Goal: Information Seeking & Learning: Learn about a topic

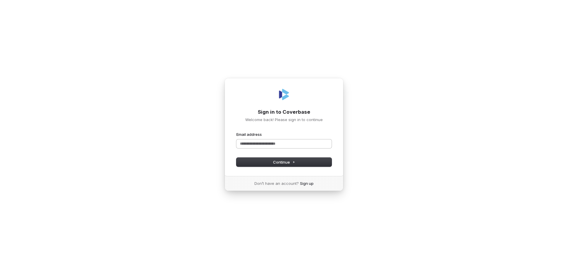
click at [246, 143] on input "Email address" at bounding box center [283, 144] width 95 height 9
click at [236, 132] on button "submit" at bounding box center [236, 132] width 0 height 0
type input "**********"
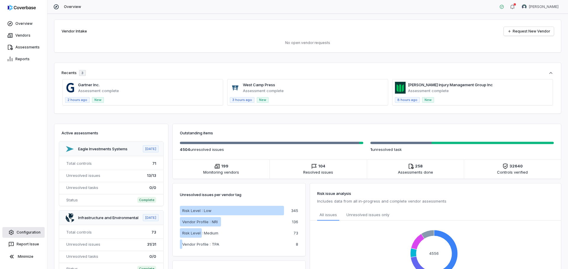
click at [19, 232] on link "Configuration" at bounding box center [23, 232] width 42 height 11
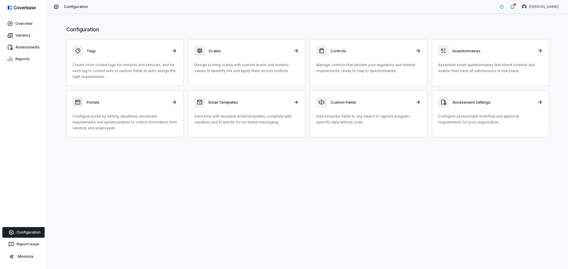
click at [18, 53] on div "Reports" at bounding box center [23, 59] width 47 height 12
click at [23, 48] on link "Assessments" at bounding box center [23, 47] width 45 height 11
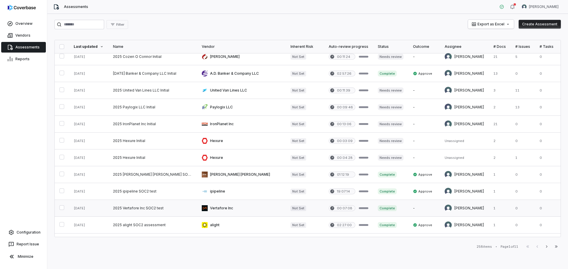
scroll to position [240, 0]
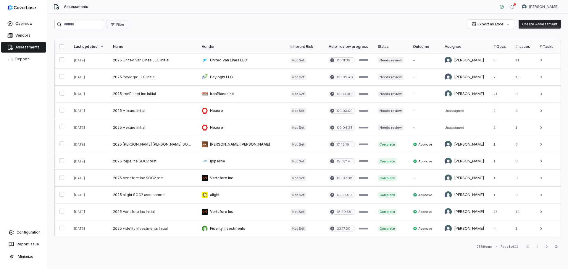
click at [543, 247] on button "Next" at bounding box center [546, 246] width 9 height 7
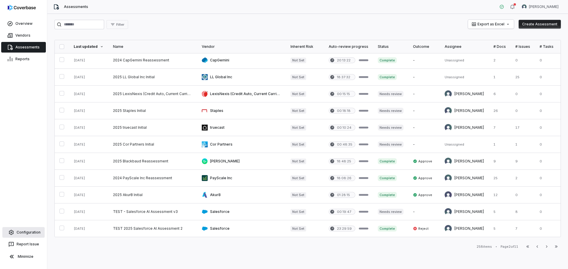
click at [25, 235] on link "Configuration" at bounding box center [23, 232] width 42 height 11
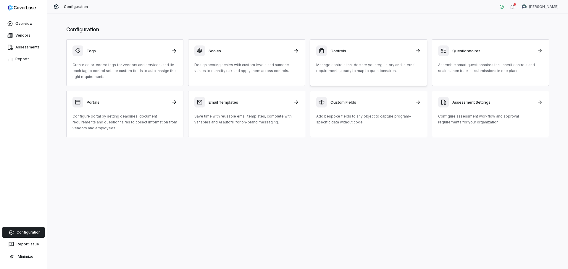
click at [355, 64] on p "Manage controls that declare your regulatory and internal requirements, ready t…" at bounding box center [368, 68] width 105 height 12
click at [487, 58] on div "Questionnaires Assemble smart questionnaires that inherit controls and scales, …" at bounding box center [490, 60] width 105 height 28
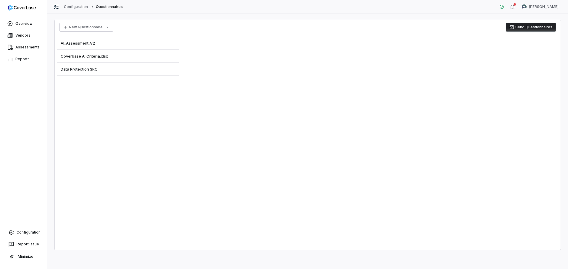
click at [95, 58] on span "Coverbase AI Criteria.xlsx" at bounding box center [84, 56] width 47 height 5
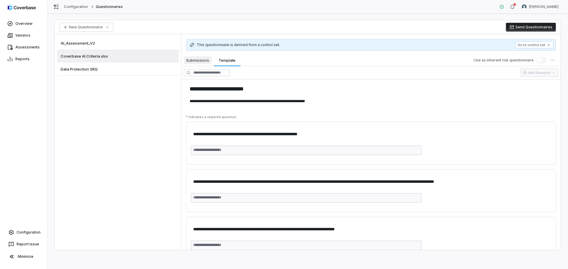
click at [185, 62] on span "Submissions" at bounding box center [198, 61] width 28 height 8
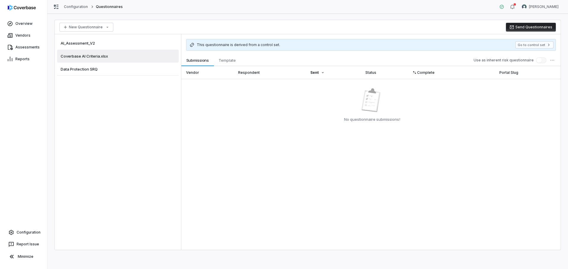
click at [222, 59] on span "Template" at bounding box center [227, 61] width 22 height 8
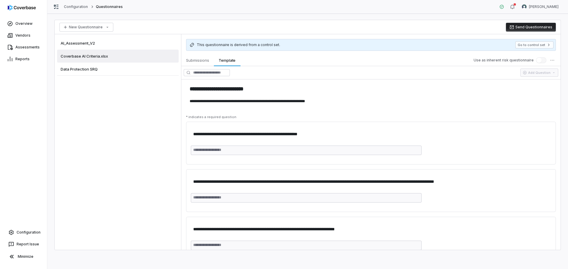
type textarea "*"
click at [85, 69] on span "Data Protection SRQ" at bounding box center [79, 69] width 37 height 5
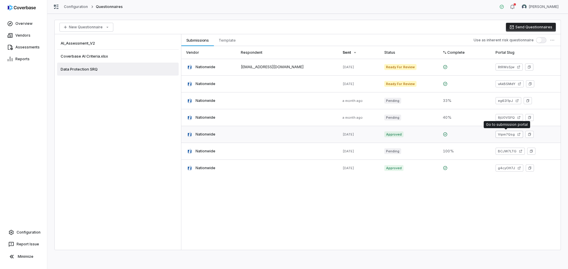
click at [504, 133] on link "Vipm7Qsg" at bounding box center [510, 134] width 28 height 7
click at [261, 70] on link at bounding box center [287, 67] width 102 height 17
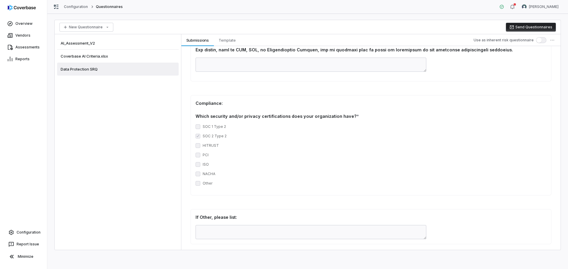
scroll to position [621, 0]
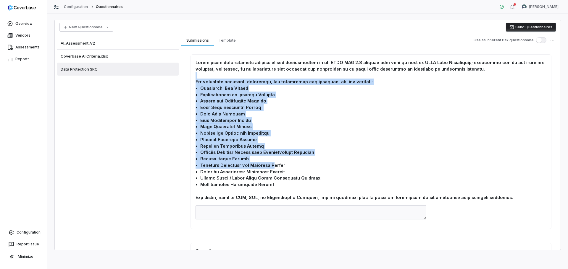
drag, startPoint x: 276, startPoint y: 168, endPoint x: 210, endPoint y: 73, distance: 115.5
click at [211, 73] on div at bounding box center [371, 130] width 351 height 142
click at [234, 132] on div at bounding box center [371, 130] width 351 height 142
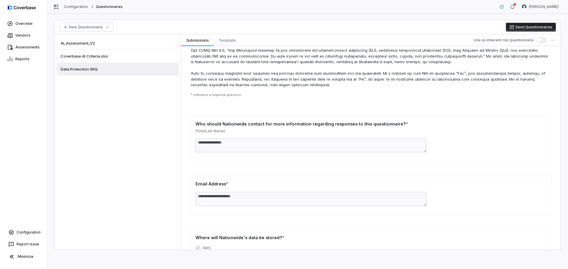
scroll to position [0, 0]
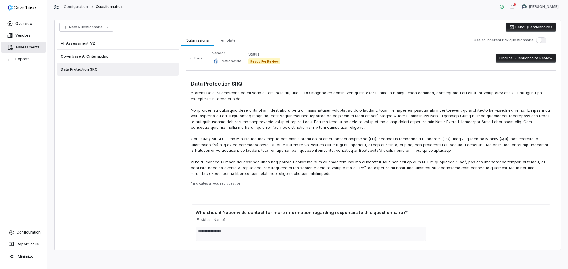
click at [26, 51] on link "Assessments" at bounding box center [23, 47] width 45 height 11
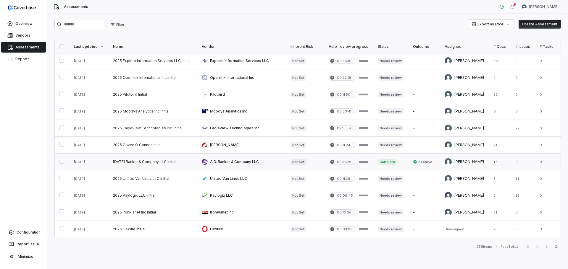
scroll to position [240, 0]
click at [28, 30] on link "Vendors" at bounding box center [23, 35] width 45 height 11
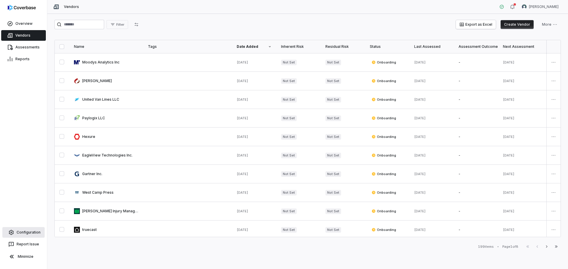
click at [31, 230] on link "Configuration" at bounding box center [23, 232] width 42 height 11
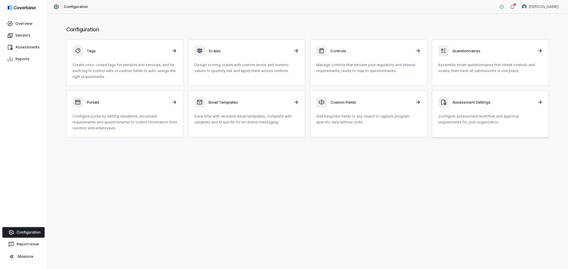
click at [447, 116] on p "Configure assessment workflow and approval requirements for your organization." at bounding box center [490, 120] width 105 height 12
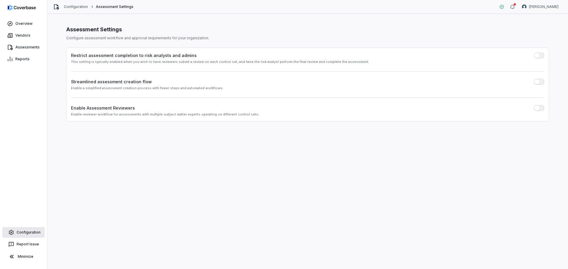
click at [29, 235] on link "Configuration" at bounding box center [23, 232] width 42 height 11
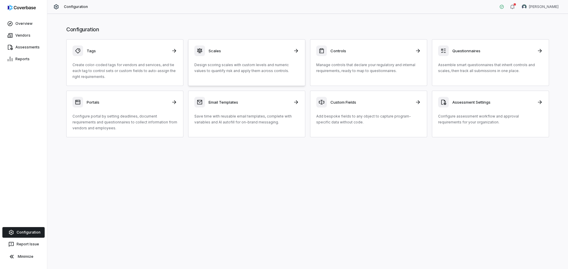
click at [272, 58] on div "Scales Design scoring scales with custom levels and numeric values to quantify …" at bounding box center [246, 60] width 105 height 28
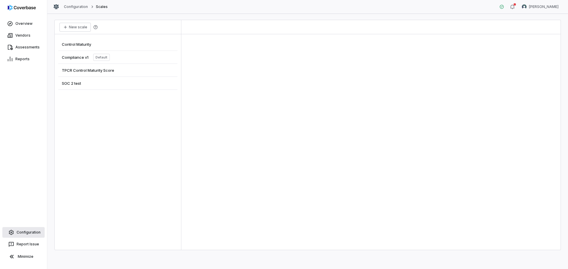
click at [28, 230] on link "Configuration" at bounding box center [23, 232] width 42 height 11
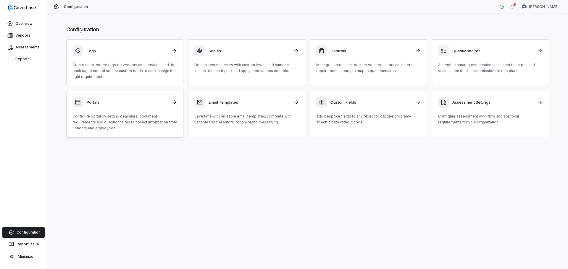
click at [119, 97] on div "Portals" at bounding box center [124, 102] width 105 height 11
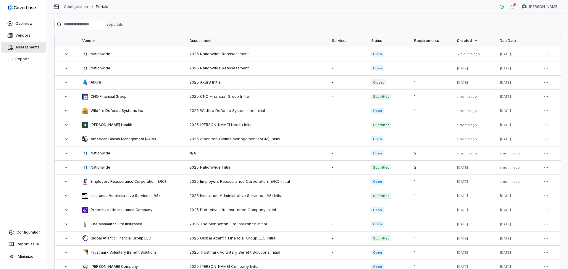
click at [25, 48] on link "Assessments" at bounding box center [23, 47] width 45 height 11
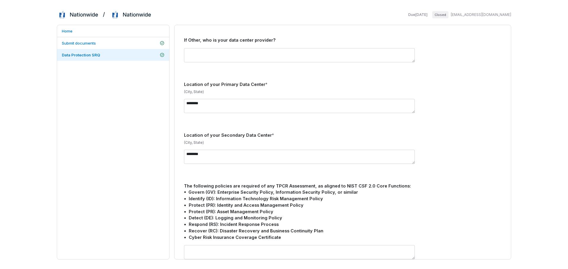
scroll to position [118, 0]
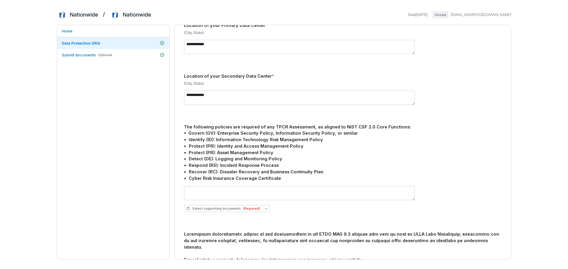
scroll to position [503, 0]
